Goal: Task Accomplishment & Management: Use online tool/utility

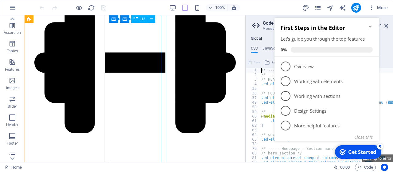
scroll to position [1681, 0]
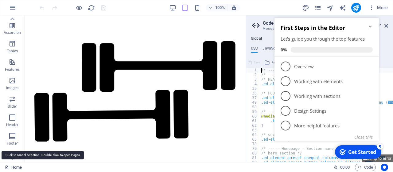
click at [17, 167] on link "Home" at bounding box center [13, 167] width 17 height 7
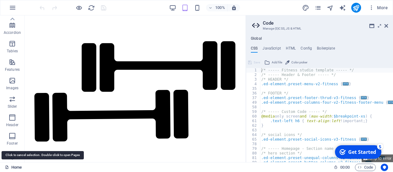
click at [17, 167] on link "Home" at bounding box center [13, 167] width 17 height 7
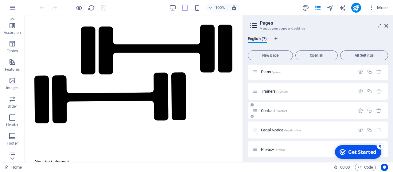
scroll to position [44, 0]
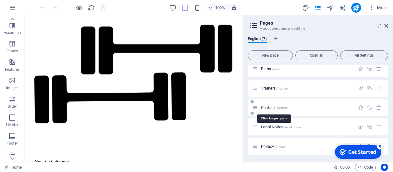
click at [269, 108] on span "Contact /contact" at bounding box center [274, 107] width 26 height 5
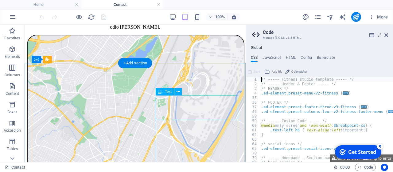
scroll to position [64, 0]
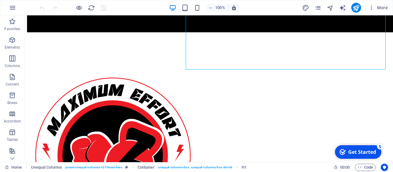
scroll to position [224, 0]
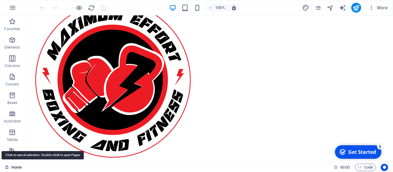
click at [16, 166] on link "Home" at bounding box center [13, 167] width 17 height 7
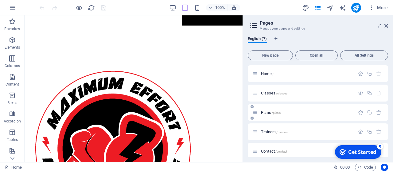
scroll to position [30, 0]
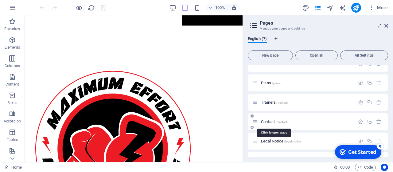
click at [269, 122] on span "Contact /contact" at bounding box center [274, 121] width 26 height 5
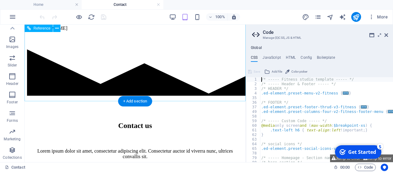
scroll to position [480, 0]
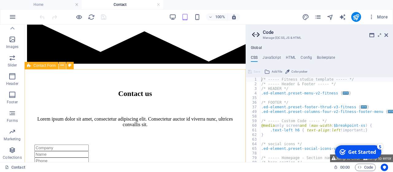
click at [63, 65] on icon at bounding box center [62, 65] width 3 height 6
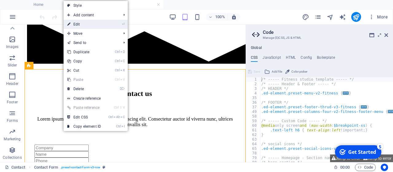
click at [80, 24] on link "⏎ Edit" at bounding box center [84, 24] width 41 height 9
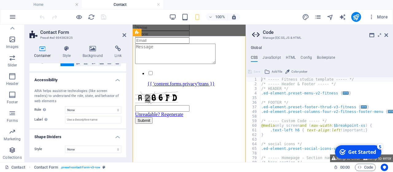
scroll to position [0, 0]
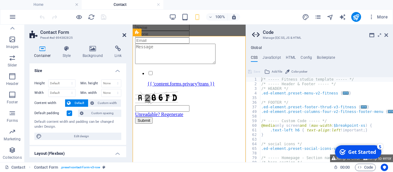
click at [124, 36] on icon at bounding box center [125, 35] width 4 height 5
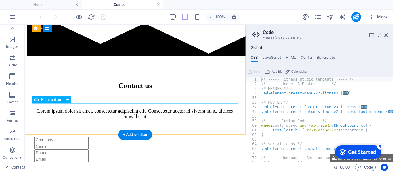
scroll to position [480, 0]
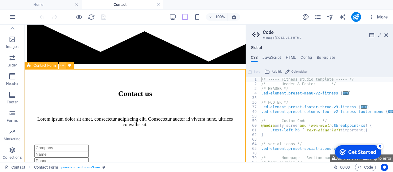
click at [63, 65] on icon at bounding box center [62, 65] width 3 height 6
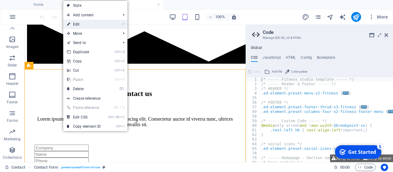
click at [81, 24] on link "⏎ Edit" at bounding box center [83, 24] width 41 height 9
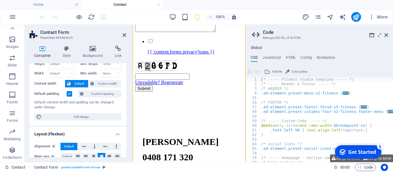
scroll to position [0, 0]
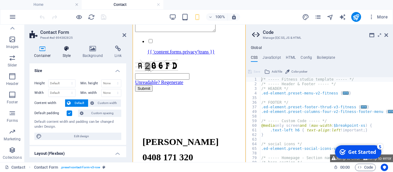
click at [67, 53] on h4 "Style" at bounding box center [68, 51] width 20 height 13
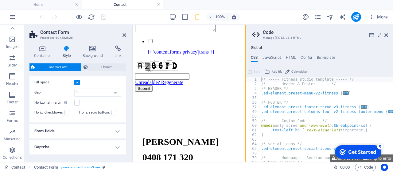
scroll to position [122, 0]
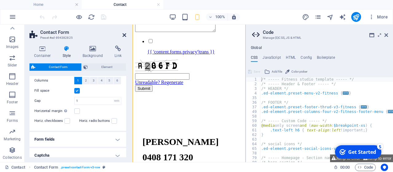
click at [125, 34] on icon at bounding box center [125, 35] width 4 height 5
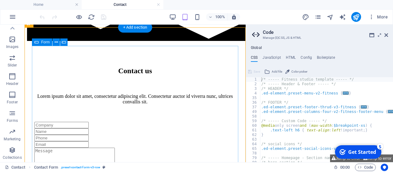
scroll to position [493, 0]
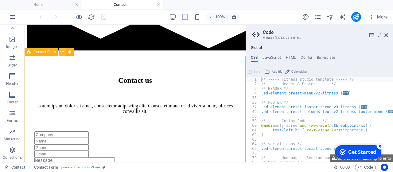
click at [61, 53] on icon at bounding box center [62, 52] width 3 height 6
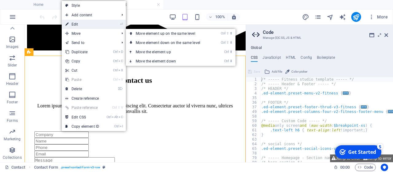
click at [81, 24] on link "⏎ Edit" at bounding box center [82, 24] width 41 height 9
select select "rem"
select select "preset-contact-form-v3-row"
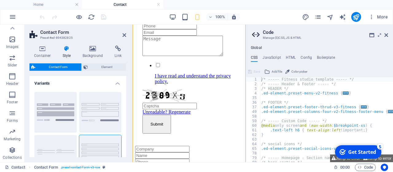
scroll to position [653, 0]
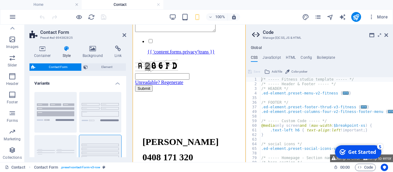
click at [68, 51] on icon at bounding box center [67, 48] width 18 height 6
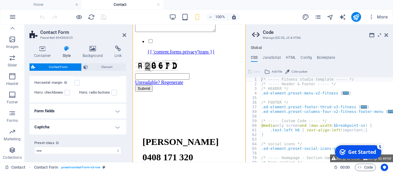
scroll to position [152, 0]
click at [115, 109] on h4 "Form fields" at bounding box center [78, 109] width 97 height 15
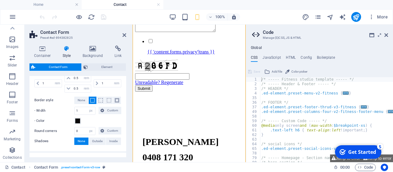
scroll to position [298, 0]
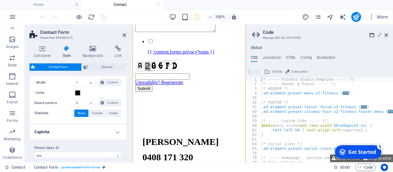
click at [117, 124] on h4 "Captcha" at bounding box center [78, 131] width 97 height 15
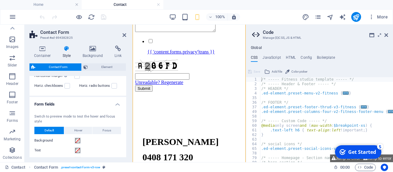
scroll to position [69, 0]
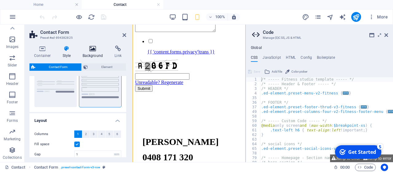
click at [92, 49] on icon at bounding box center [93, 48] width 30 height 6
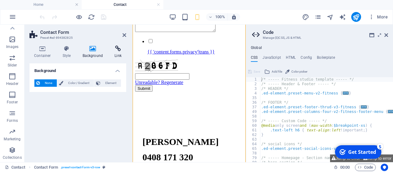
click at [117, 52] on h4 "Link" at bounding box center [118, 51] width 16 height 13
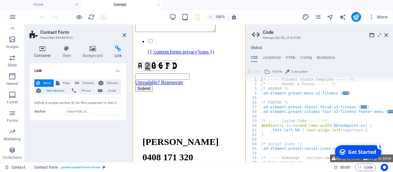
click at [42, 51] on icon at bounding box center [43, 48] width 26 height 6
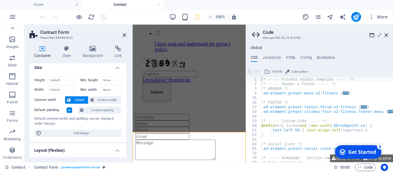
scroll to position [0, 0]
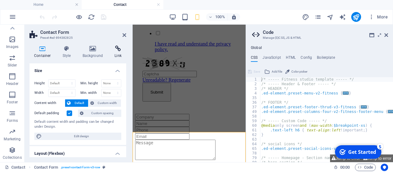
click at [116, 49] on icon at bounding box center [118, 48] width 16 height 6
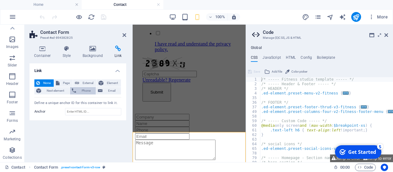
click at [91, 91] on span "Phone" at bounding box center [86, 90] width 16 height 7
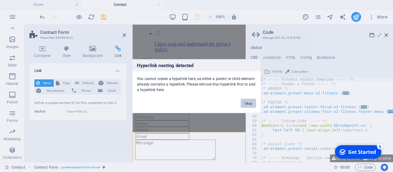
click at [252, 101] on button "Okay" at bounding box center [248, 102] width 15 height 9
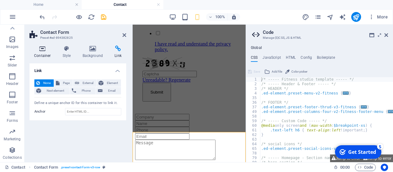
click at [41, 52] on h4 "Container" at bounding box center [44, 51] width 29 height 13
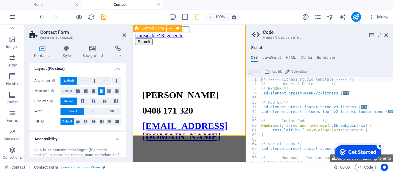
scroll to position [717, 0]
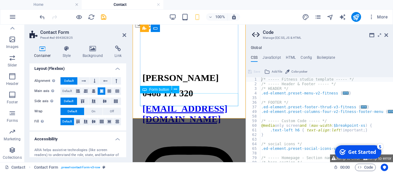
click at [184, 28] on div "Submit" at bounding box center [189, 24] width 108 height 6
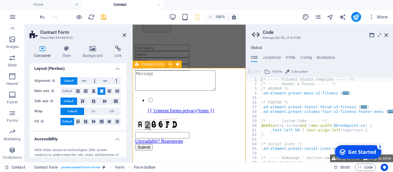
scroll to position [589, 0]
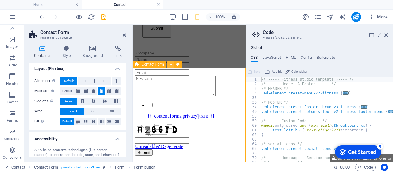
click at [169, 66] on icon at bounding box center [170, 64] width 3 height 6
click at [108, 31] on h2 "Contact Form" at bounding box center [83, 33] width 86 height 6
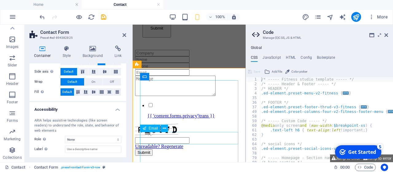
scroll to position [685, 0]
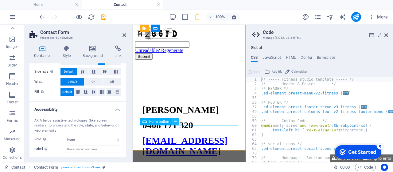
click at [176, 120] on icon at bounding box center [175, 121] width 3 height 6
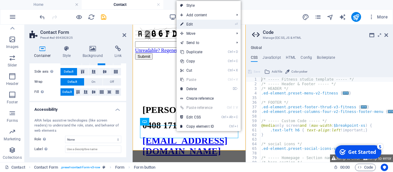
click at [193, 25] on link "⏎ Edit" at bounding box center [197, 24] width 41 height 9
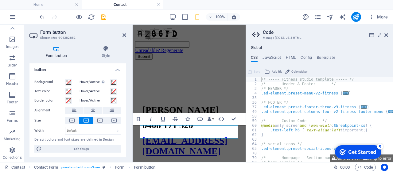
scroll to position [0, 0]
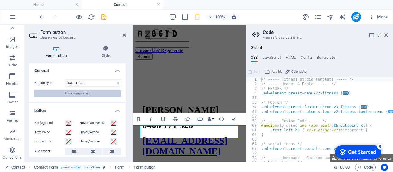
click at [88, 93] on span "Show form settings" at bounding box center [78, 93] width 26 height 7
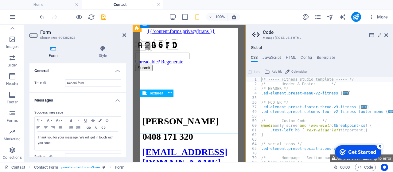
scroll to position [685, 0]
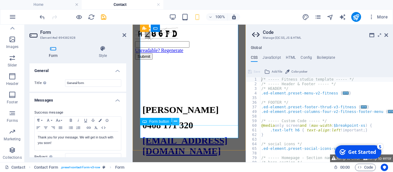
click at [176, 121] on icon at bounding box center [175, 121] width 3 height 6
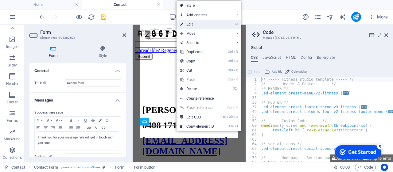
click at [192, 23] on link "⏎ Edit" at bounding box center [197, 24] width 41 height 9
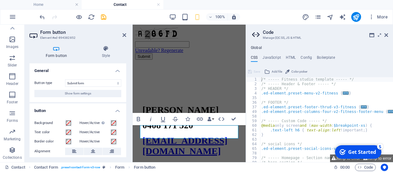
click at [88, 112] on h4 "button" at bounding box center [78, 108] width 97 height 11
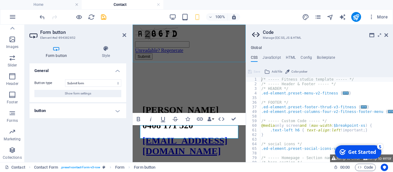
scroll to position [621, 0]
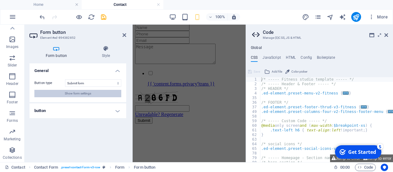
click at [93, 92] on button "Show form settings" at bounding box center [77, 93] width 87 height 7
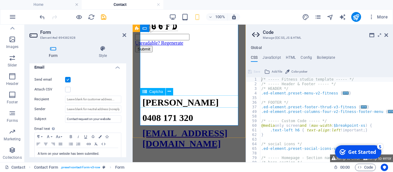
scroll to position [691, 0]
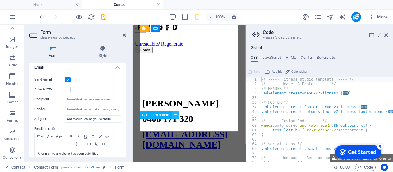
click at [176, 116] on icon at bounding box center [175, 115] width 3 height 6
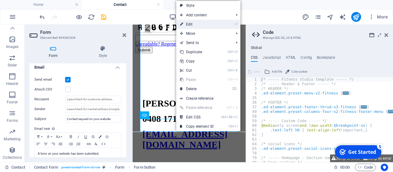
click at [198, 24] on link "⏎ Edit" at bounding box center [196, 24] width 41 height 9
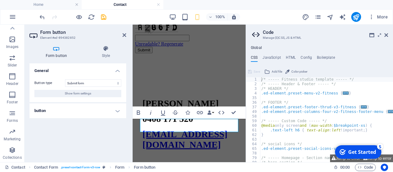
click at [118, 110] on h4 "button" at bounding box center [78, 110] width 97 height 15
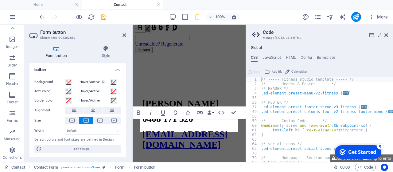
scroll to position [0, 0]
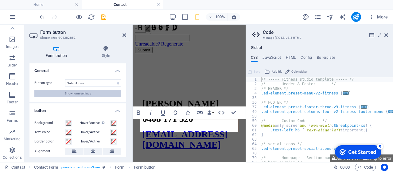
click at [79, 93] on span "Show form settings" at bounding box center [78, 93] width 26 height 7
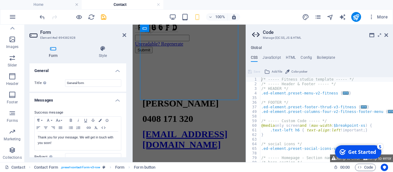
scroll to position [723, 0]
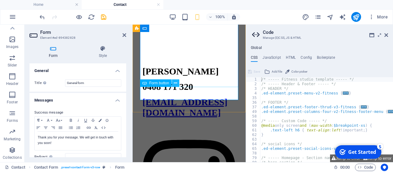
click at [176, 82] on icon at bounding box center [175, 83] width 3 height 6
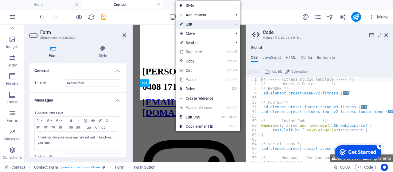
click at [192, 24] on link "⏎ Edit" at bounding box center [196, 24] width 41 height 9
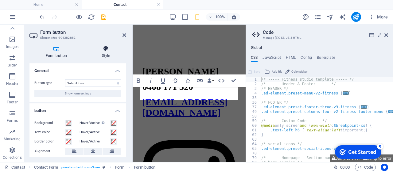
click at [107, 53] on h4 "Style" at bounding box center [106, 51] width 41 height 13
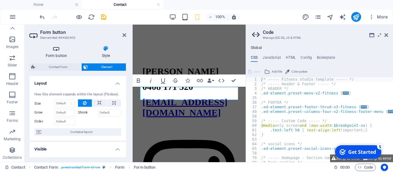
click at [57, 52] on h4 "Form button" at bounding box center [58, 51] width 56 height 13
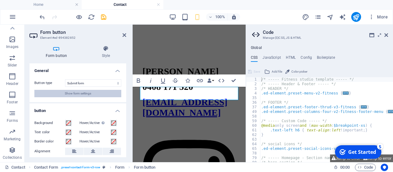
click at [81, 95] on span "Show form settings" at bounding box center [78, 93] width 26 height 7
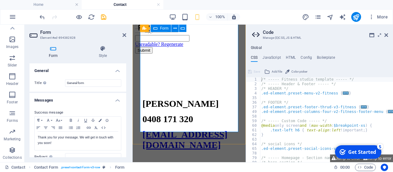
scroll to position [563, 0]
